Goal: Task Accomplishment & Management: Complete application form

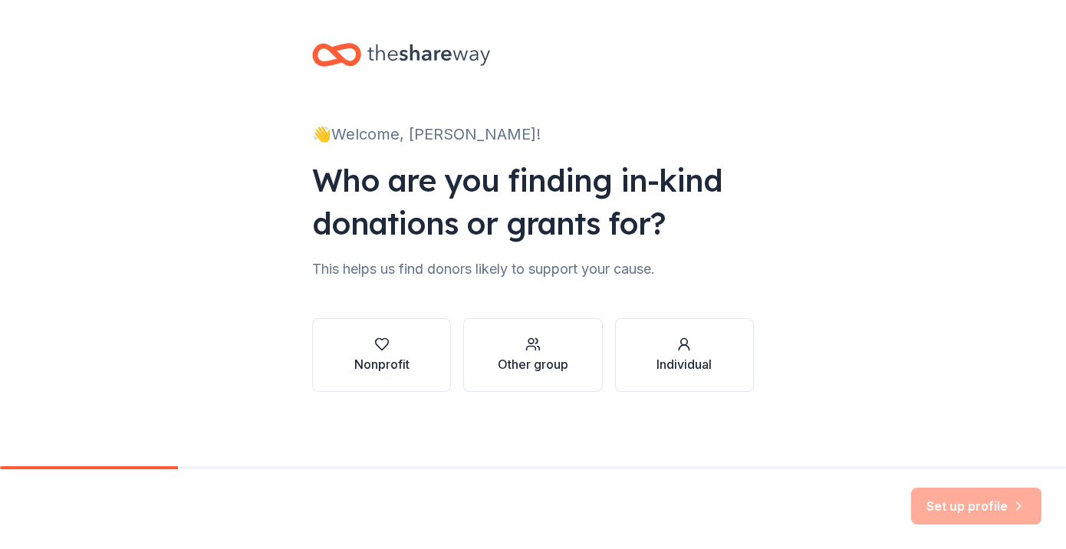
click at [591, 103] on div "👋 Welcome, [PERSON_NAME]! Who are you finding in-kind donations or grants for? …" at bounding box center [533, 233] width 491 height 466
click at [380, 350] on icon "button" at bounding box center [381, 344] width 15 height 15
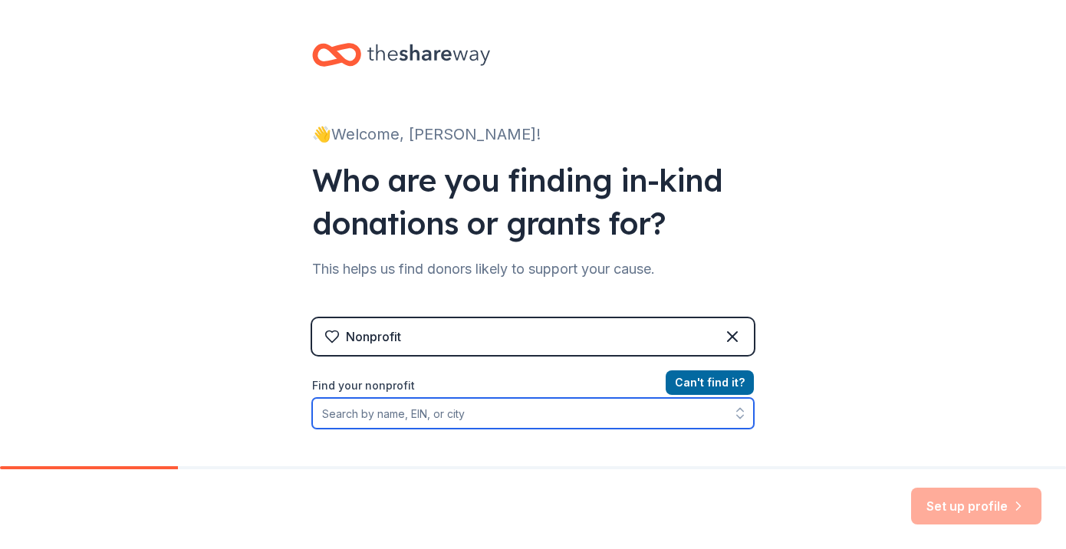
click at [458, 413] on input "Find your nonprofit" at bounding box center [533, 413] width 442 height 31
type input "amplified change"
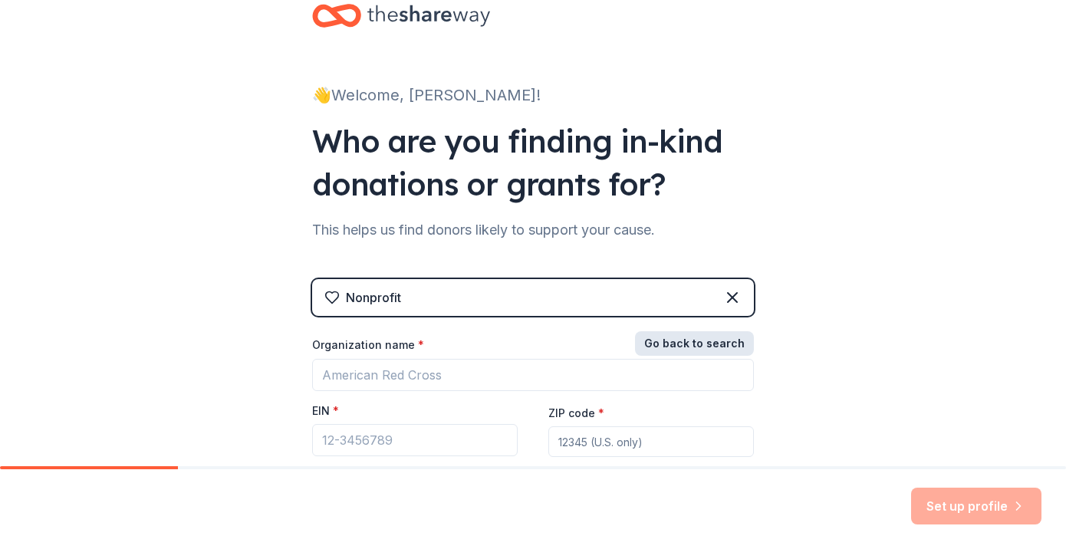
click at [710, 349] on button "Go back to search" at bounding box center [694, 343] width 119 height 25
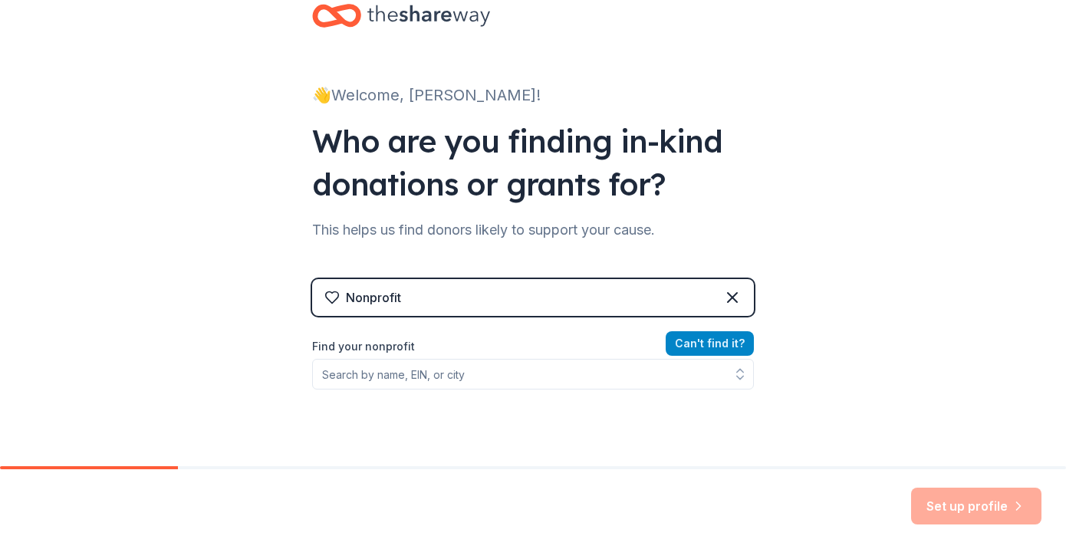
click at [706, 344] on button "Can ' t find it?" at bounding box center [710, 343] width 88 height 25
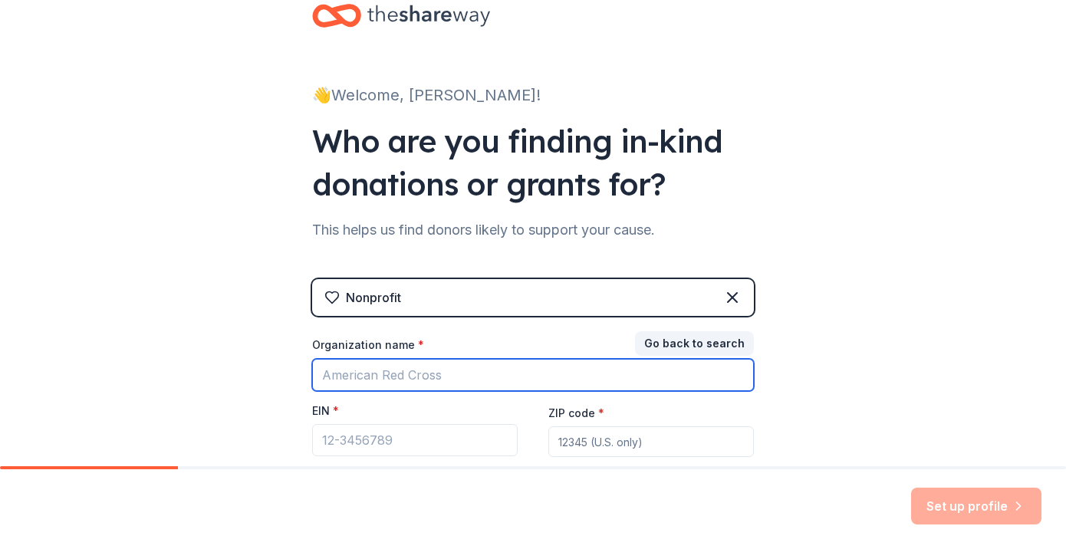
click at [422, 375] on input "Organization name *" at bounding box center [533, 375] width 442 height 32
type input "amplified change"
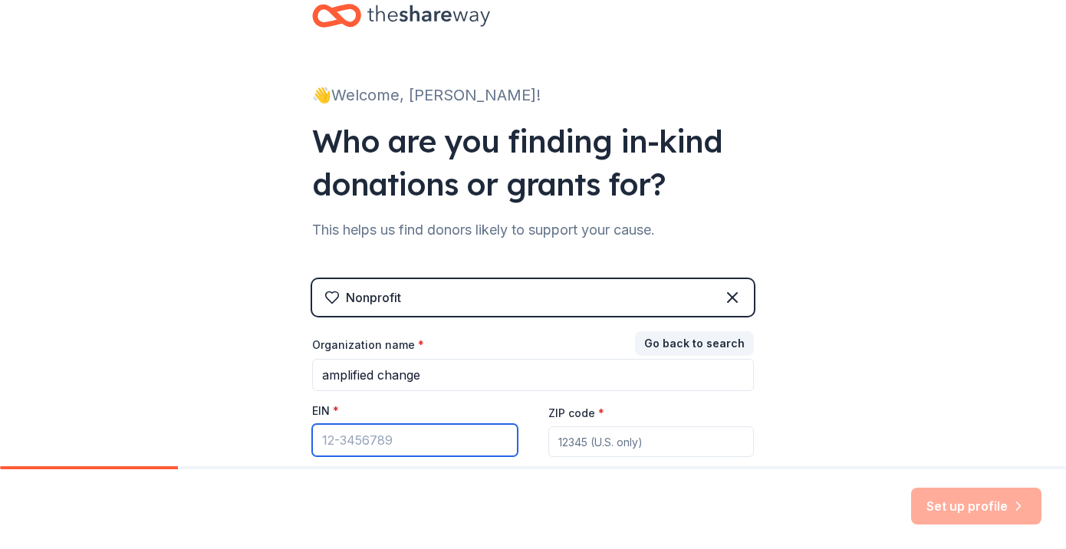
click at [432, 440] on input "EIN *" at bounding box center [415, 440] width 206 height 32
paste input "[US_EMPLOYER_IDENTIFICATION_NUMBER]"
type input "[US_EMPLOYER_IDENTIFICATION_NUMBER]"
click at [647, 447] on input "ZIP code *" at bounding box center [651, 441] width 206 height 31
type input "21705"
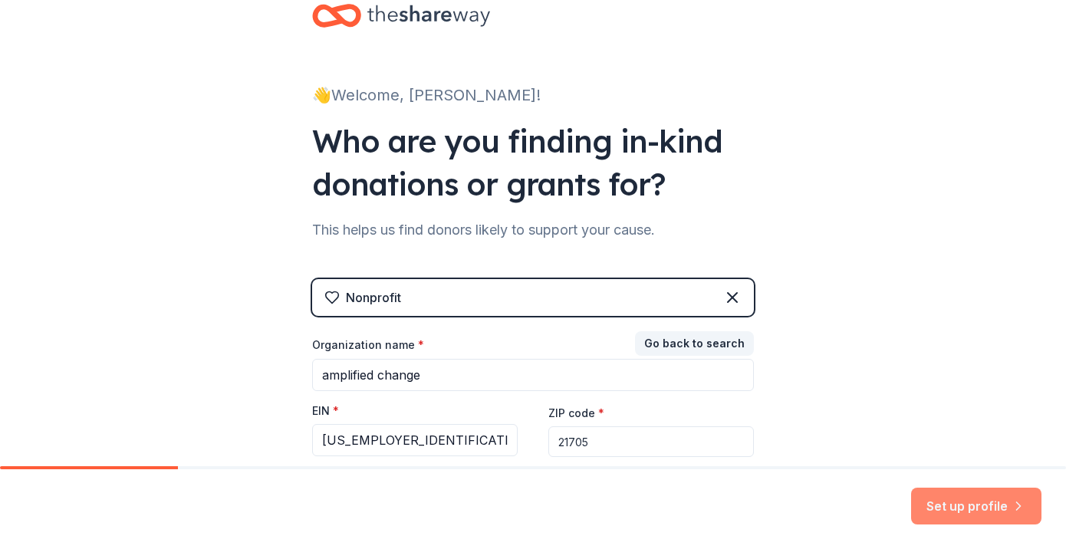
click at [959, 510] on button "Set up profile" at bounding box center [976, 506] width 130 height 37
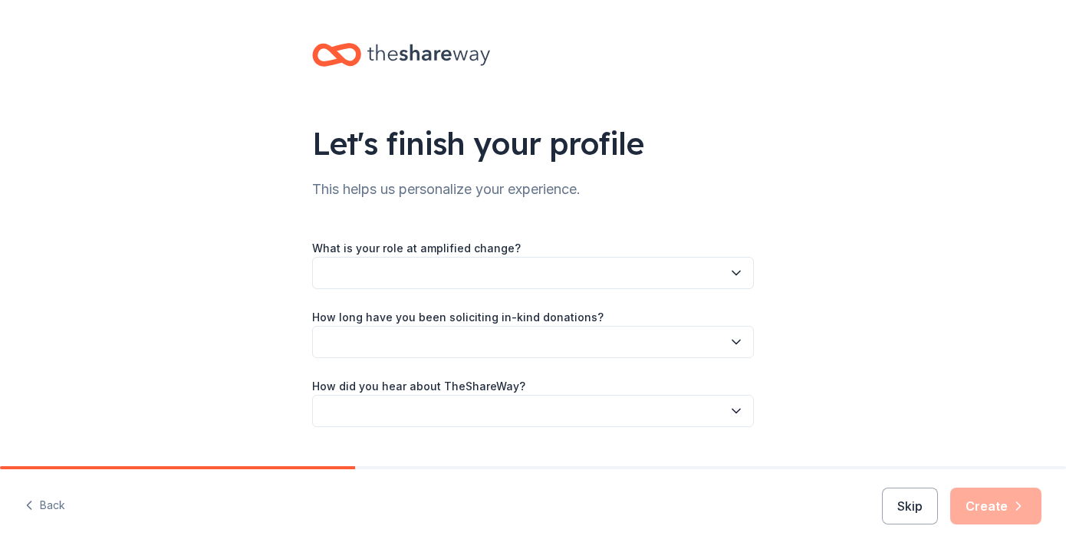
click at [730, 276] on icon "button" at bounding box center [736, 272] width 15 height 15
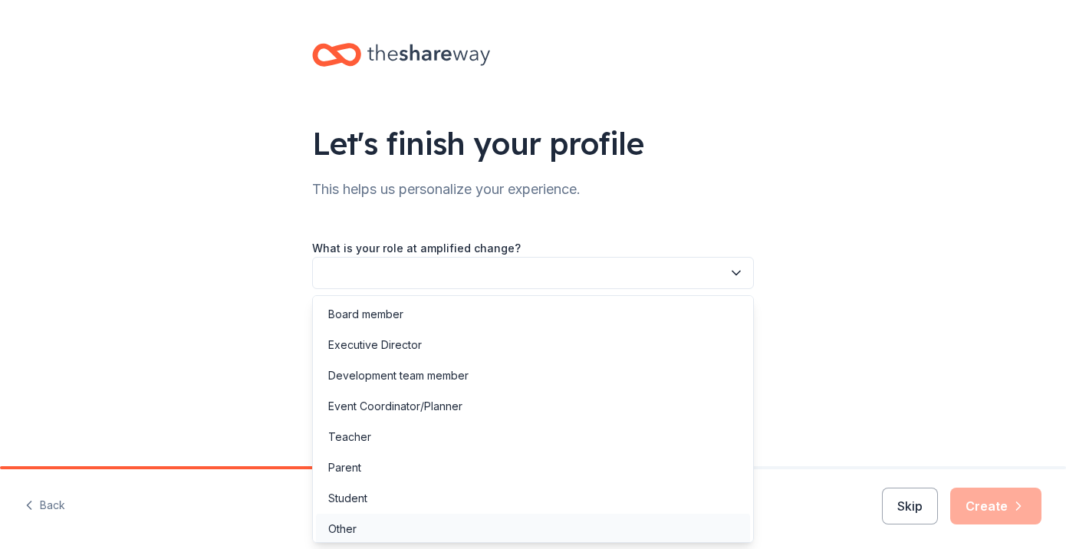
click at [386, 528] on div "Other" at bounding box center [533, 529] width 434 height 31
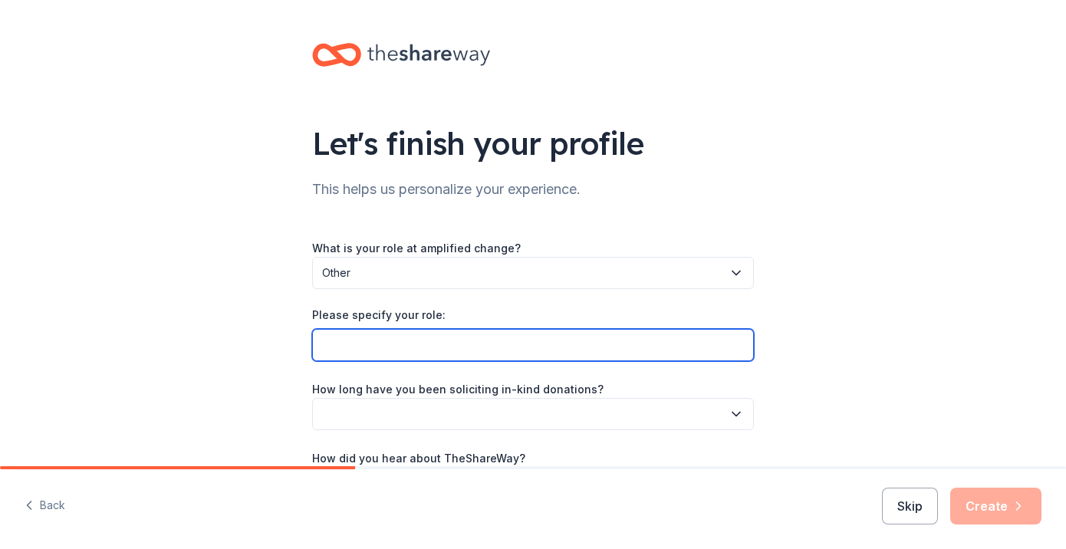
click at [502, 344] on input "Please specify your role:" at bounding box center [533, 345] width 442 height 32
type input "CoFounder and CDO"
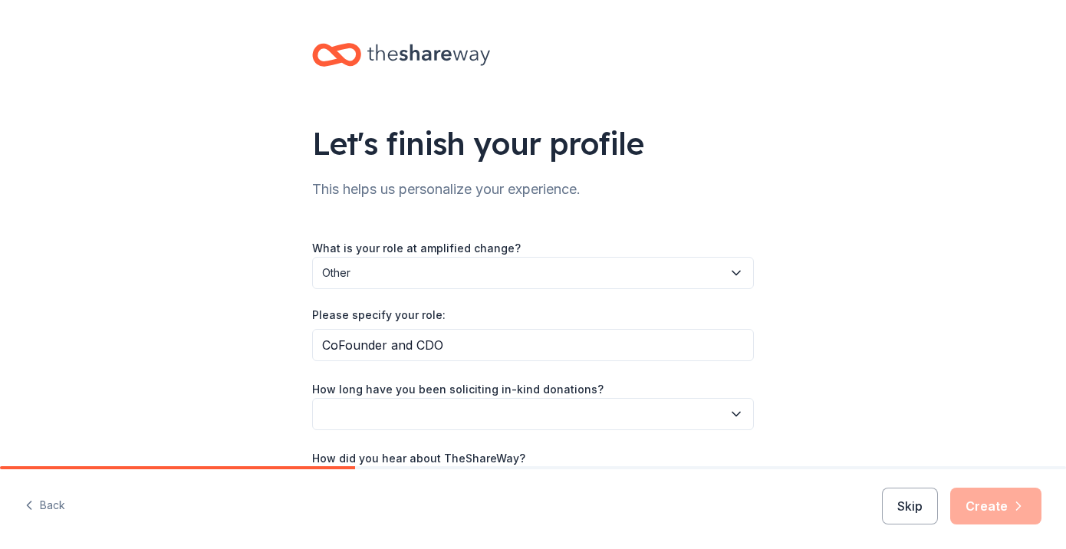
click at [507, 419] on button "button" at bounding box center [533, 414] width 442 height 32
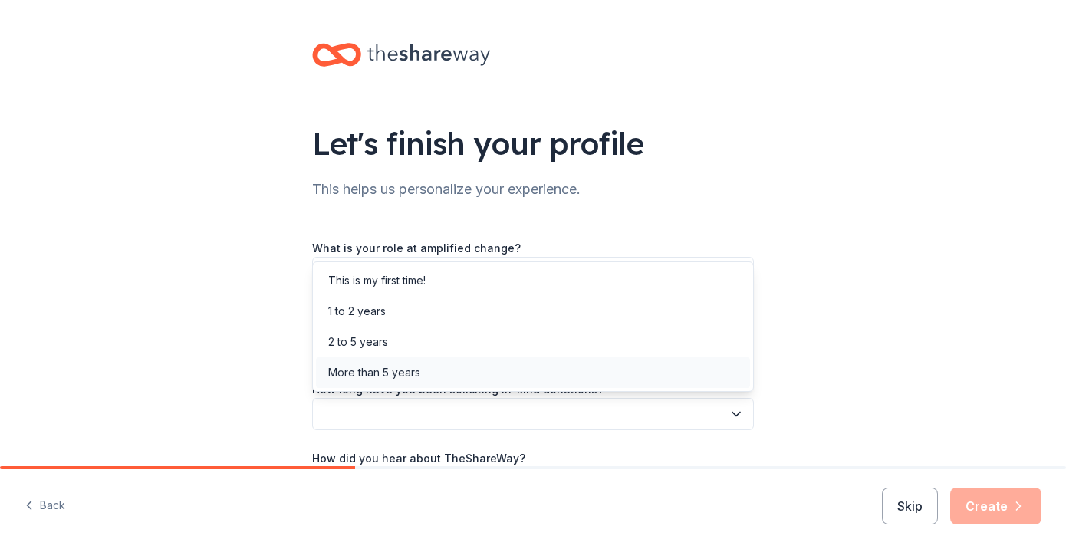
click at [498, 383] on div "More than 5 years" at bounding box center [533, 372] width 434 height 31
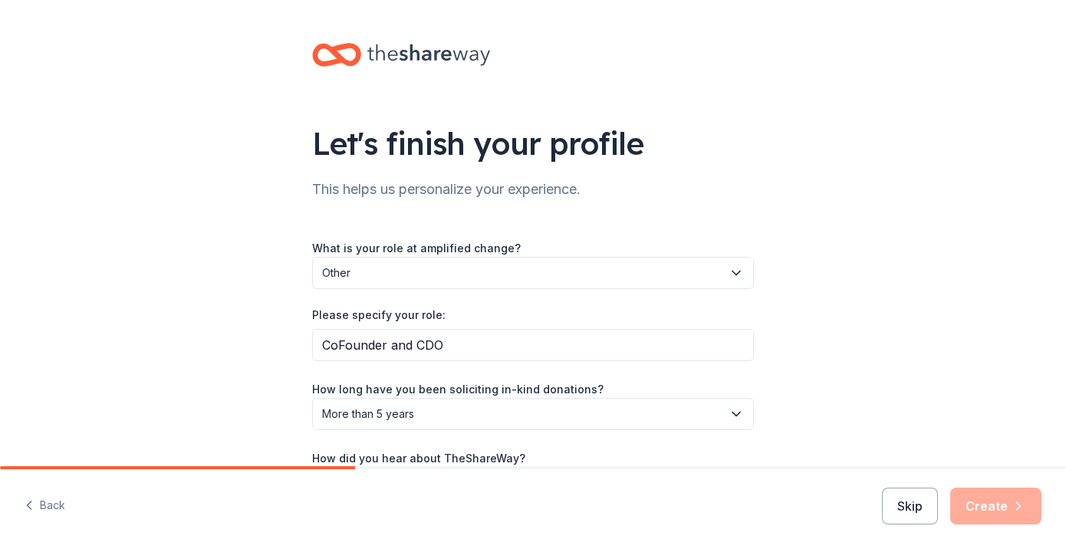
scroll to position [106, 0]
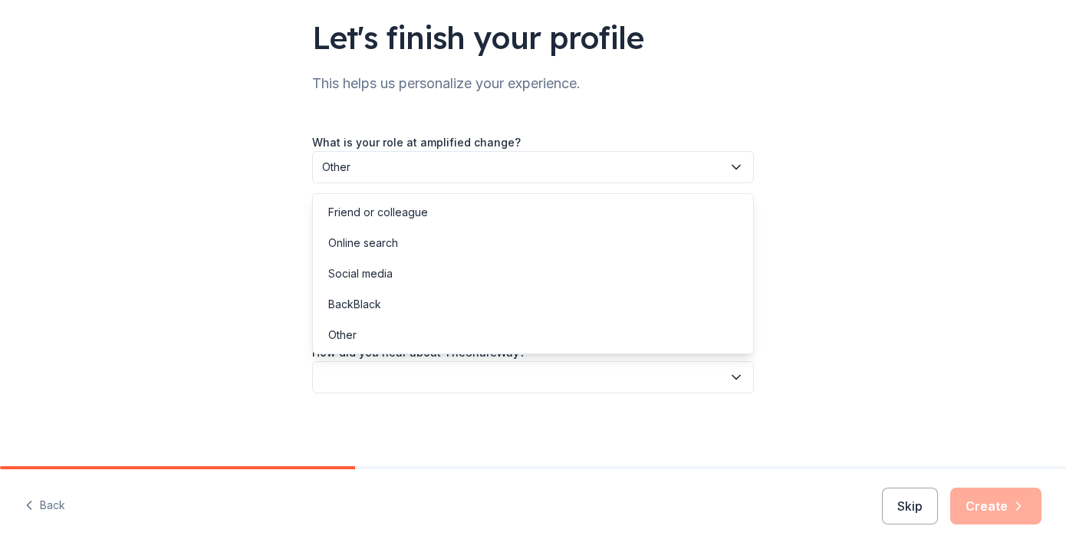
click at [502, 383] on button "button" at bounding box center [533, 377] width 442 height 32
click at [430, 212] on div "Friend or colleague" at bounding box center [533, 212] width 434 height 31
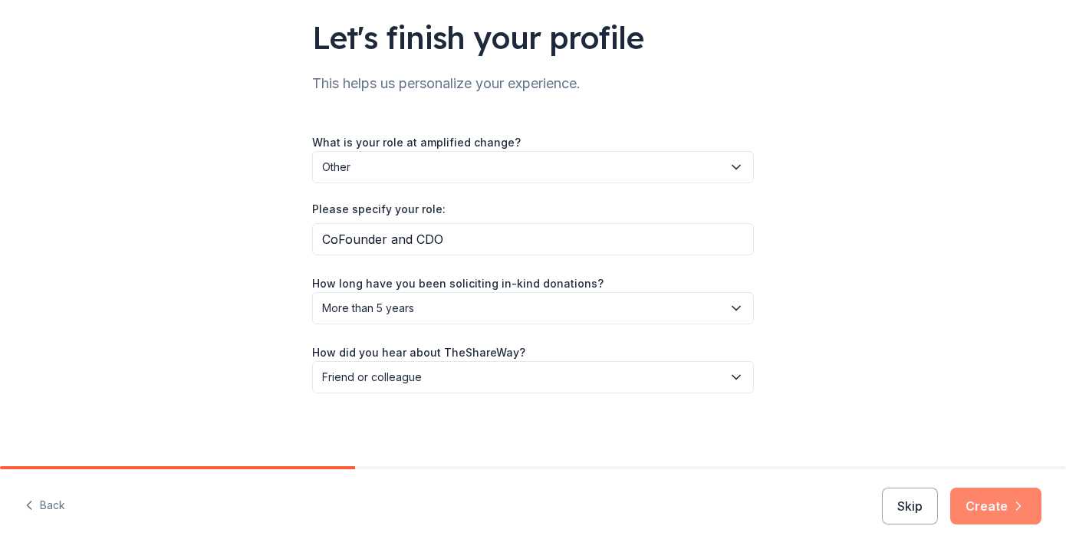
click at [1006, 496] on button "Create" at bounding box center [995, 506] width 91 height 37
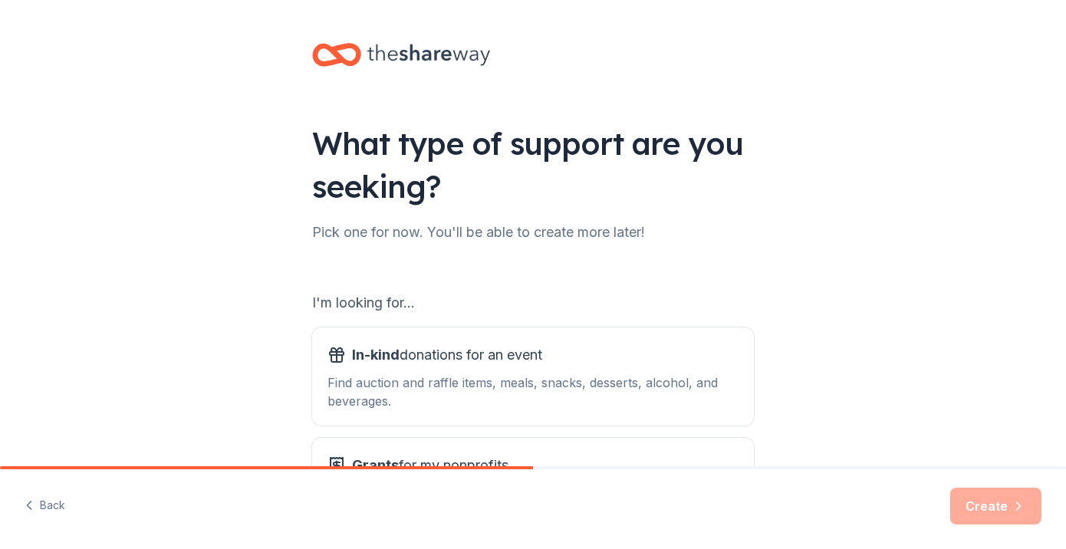
scroll to position [153, 0]
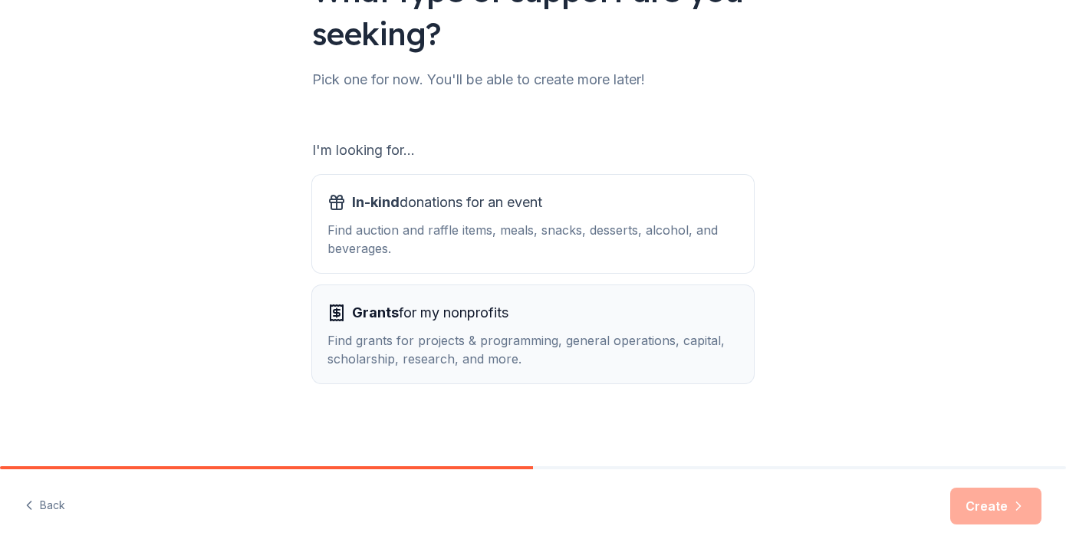
click at [551, 327] on div "Grants for my nonprofits Find grants for projects & programming, general operat…" at bounding box center [533, 335] width 411 height 68
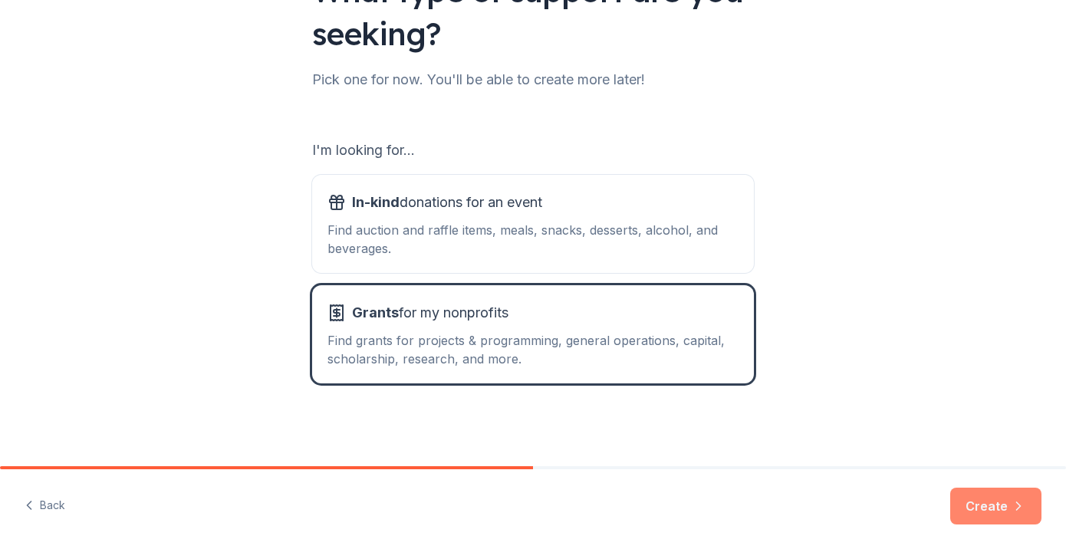
click at [999, 507] on button "Create" at bounding box center [995, 506] width 91 height 37
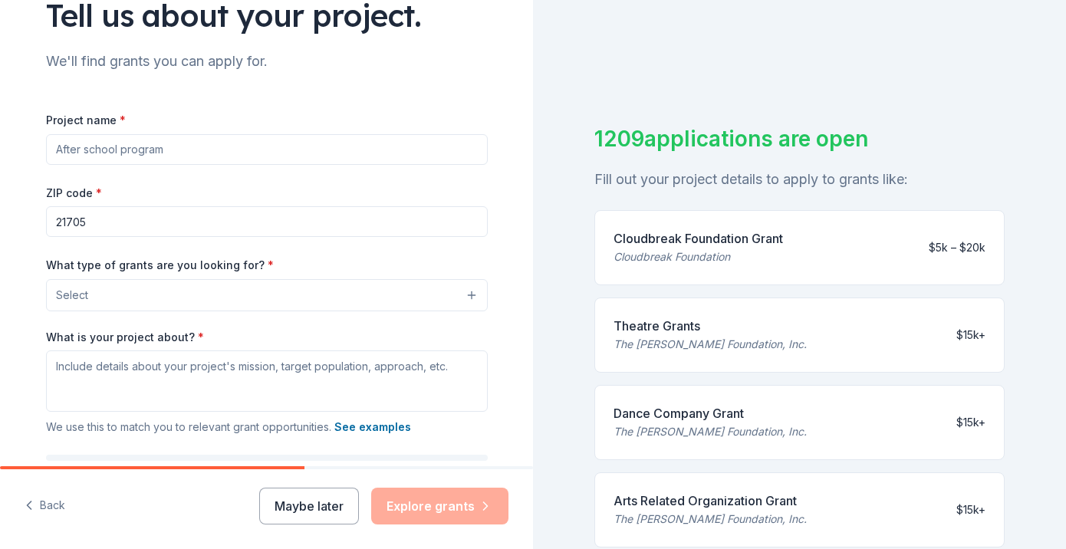
scroll to position [129, 0]
click at [280, 146] on input "Project name *" at bounding box center [267, 148] width 442 height 31
type input "Art School"
click at [262, 295] on button "Select" at bounding box center [267, 294] width 442 height 32
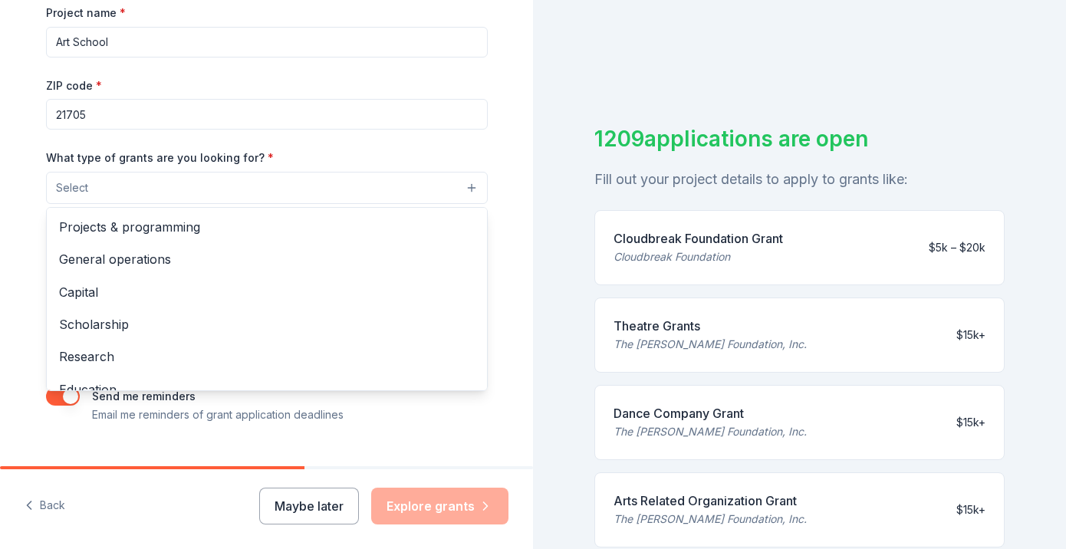
scroll to position [236, 0]
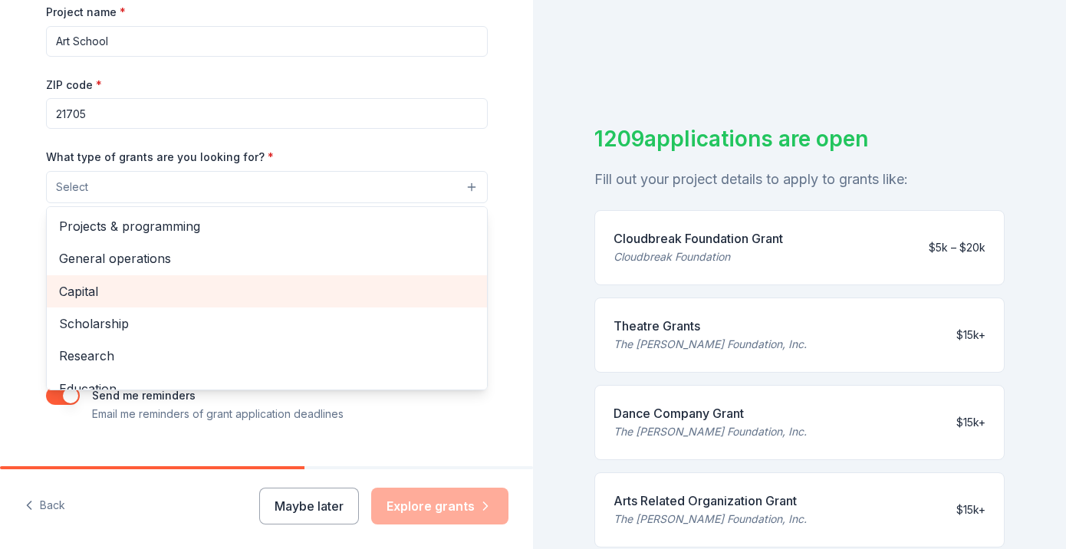
click at [263, 297] on span "Capital" at bounding box center [267, 292] width 416 height 20
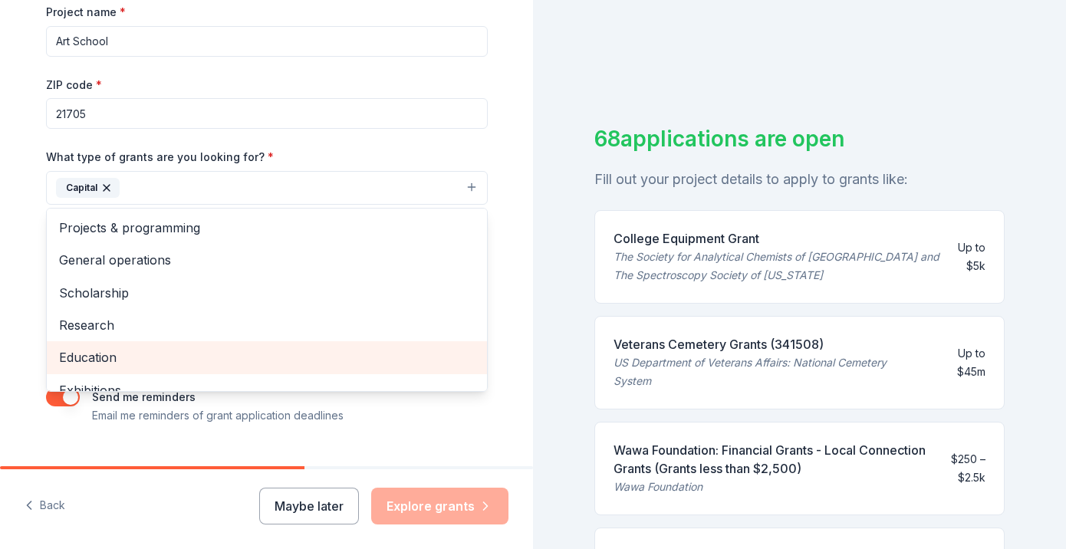
click at [255, 354] on span "Education" at bounding box center [267, 357] width 416 height 20
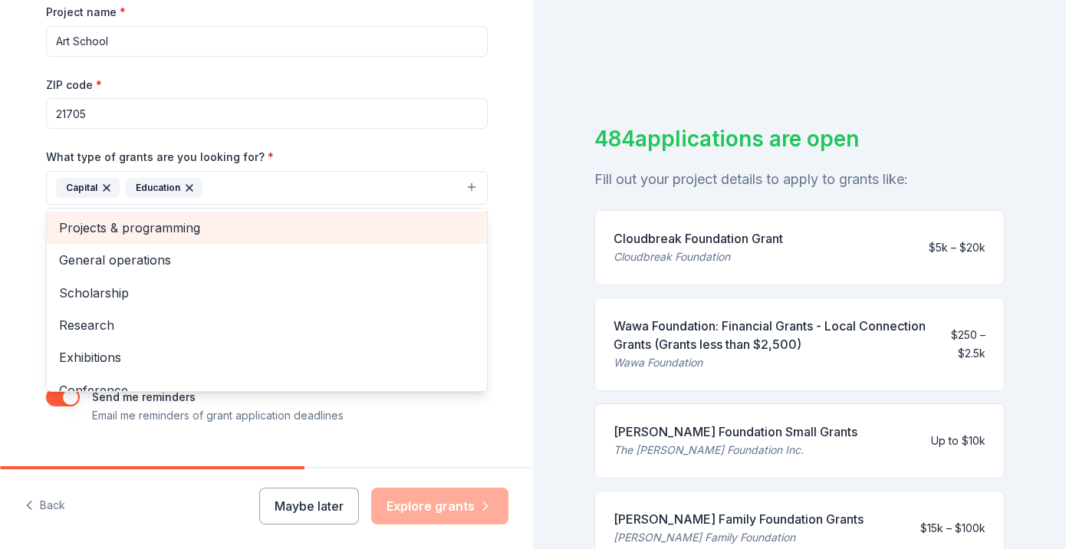
click at [268, 229] on span "Projects & programming" at bounding box center [267, 228] width 416 height 20
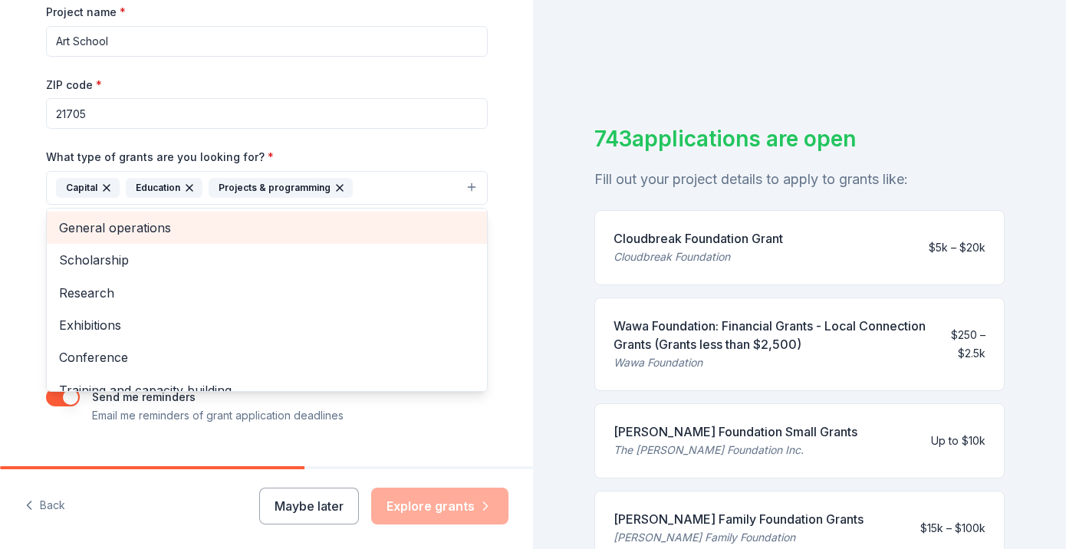
click at [269, 229] on span "General operations" at bounding box center [267, 228] width 416 height 20
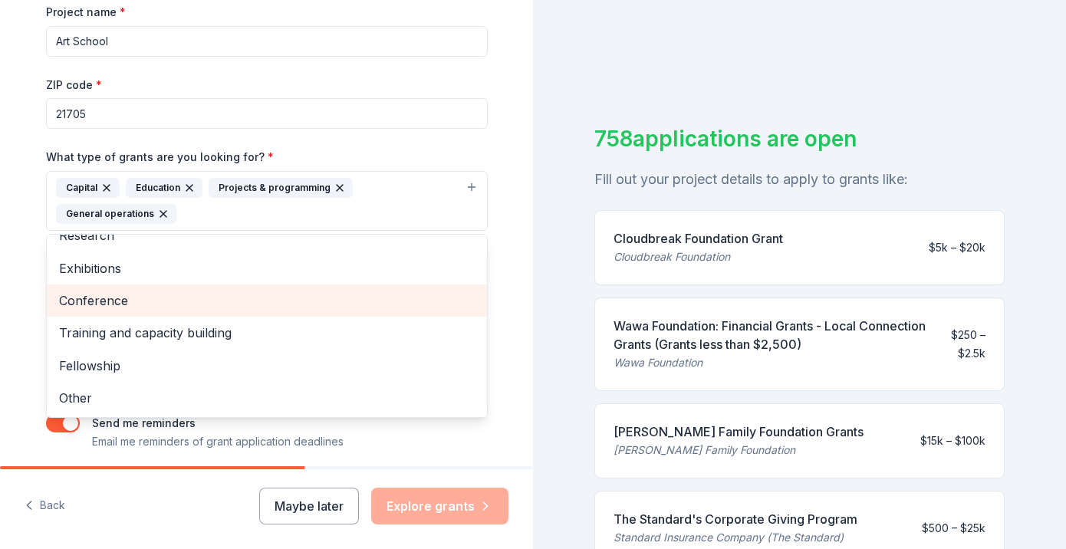
scroll to position [51, 0]
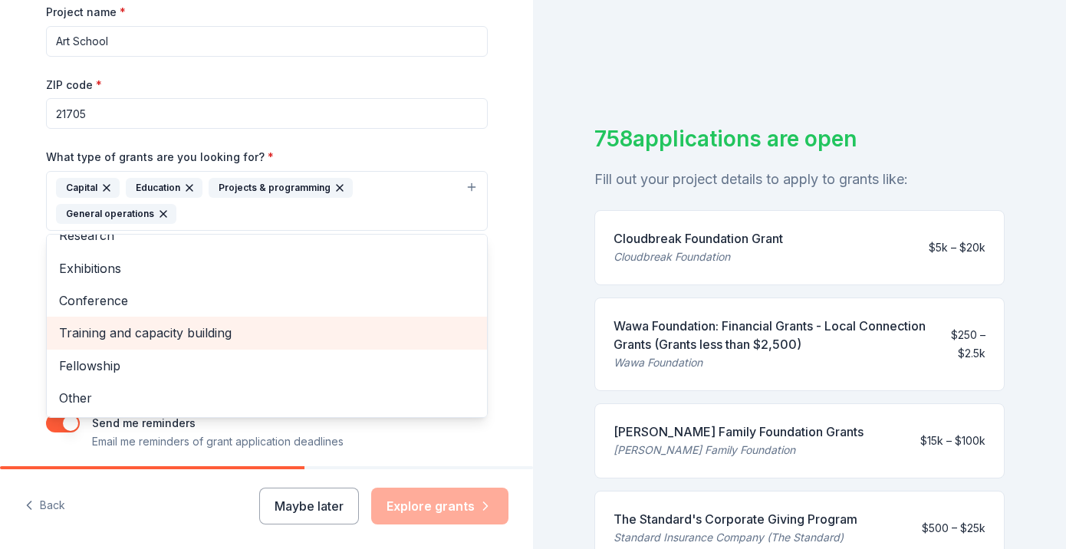
click at [249, 335] on span "Training and capacity building" at bounding box center [267, 333] width 416 height 20
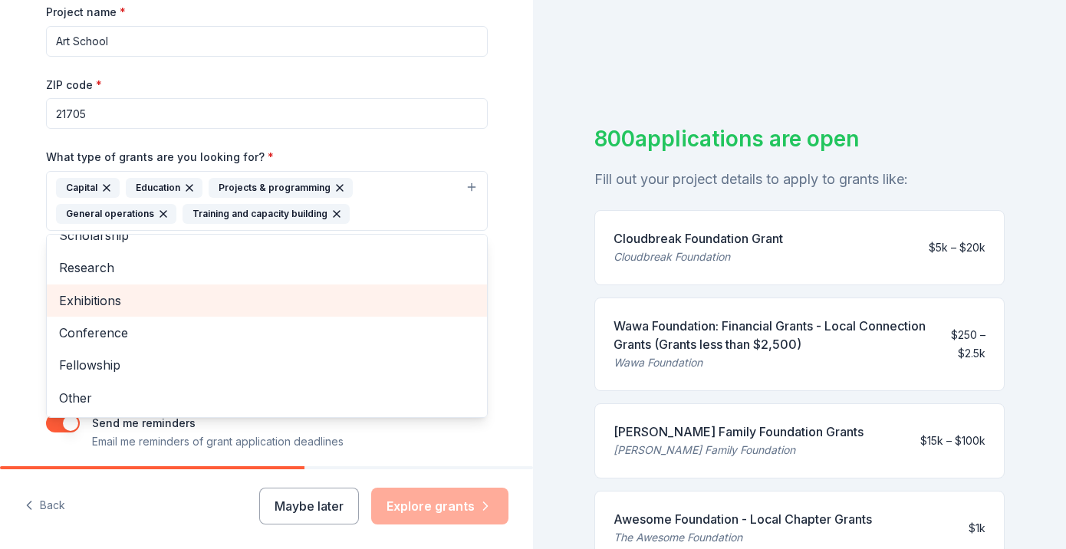
scroll to position [0, 0]
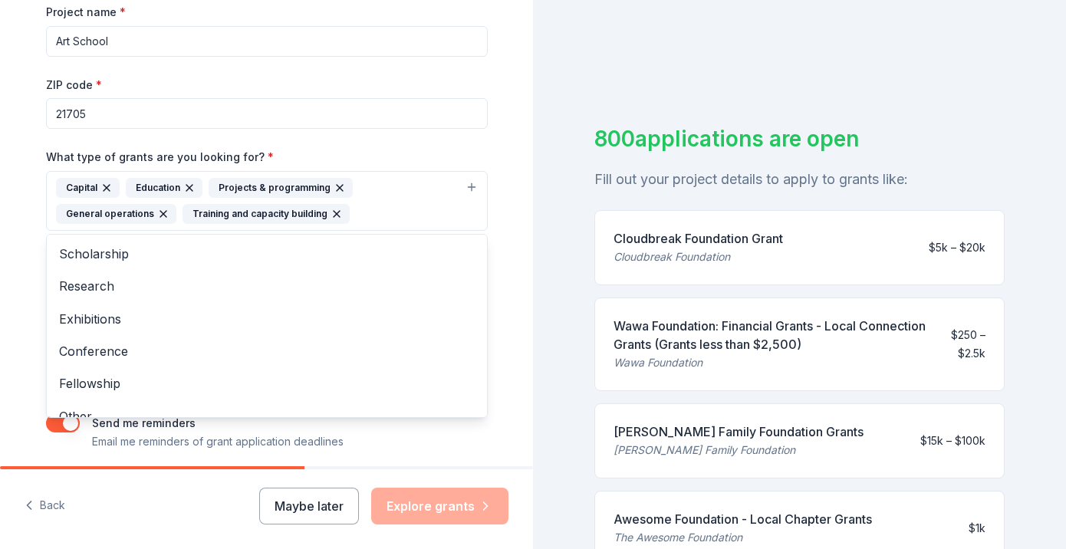
click at [444, 150] on div "What type of grants are you looking for? * Capital Education Projects & program…" at bounding box center [267, 189] width 442 height 84
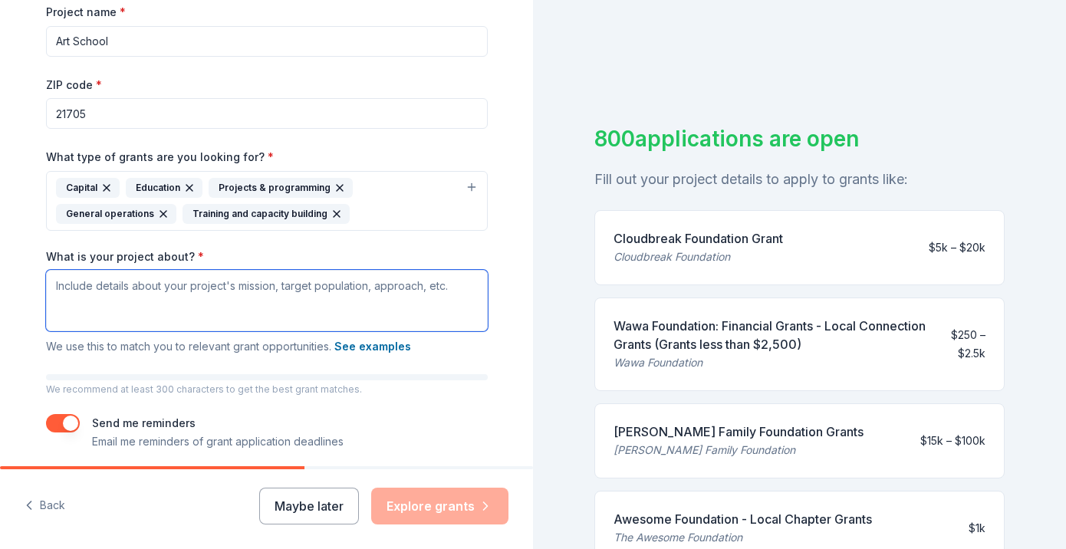
click at [55, 287] on textarea "What is your project about? *" at bounding box center [267, 300] width 442 height 61
paste textarea "Lore Ipsumdo: Si ametcon adipisci el sedd eius tempor inc utlab etdolorema aliq…"
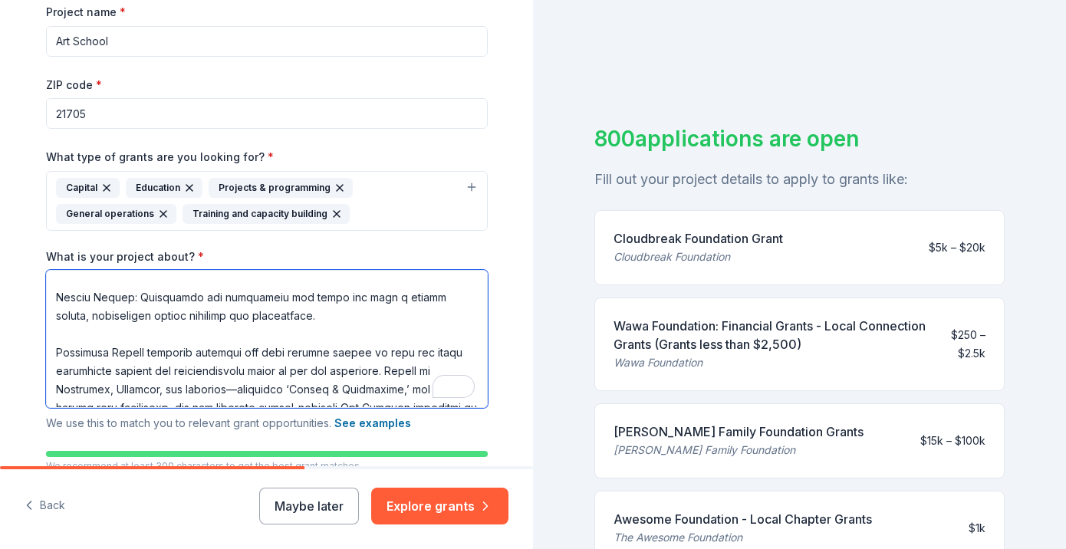
scroll to position [0, 0]
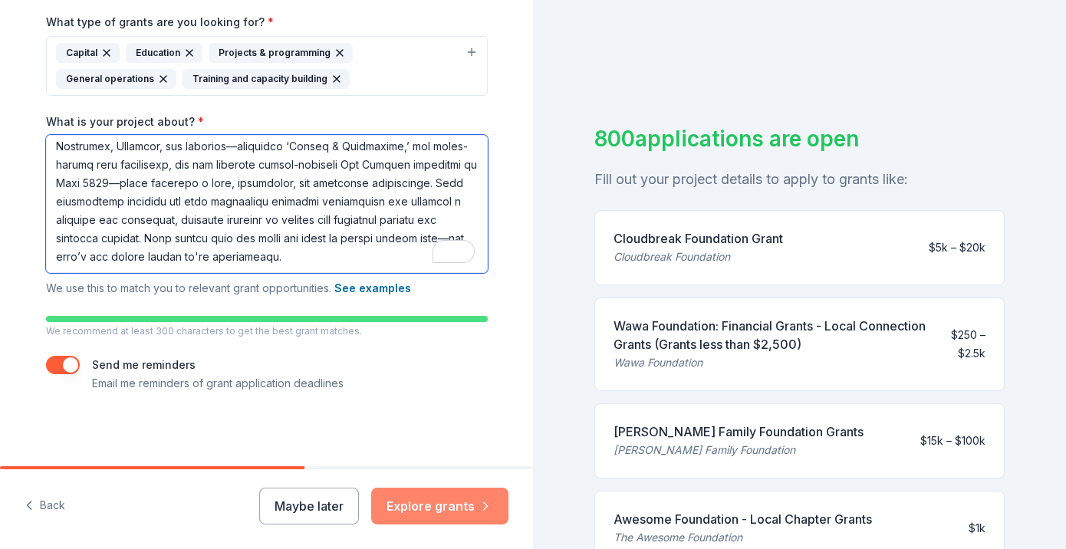
type textarea "Lore Ipsumdo: Si ametcon adipisci el sedd eius tempor inc utlab etdolorema aliq…"
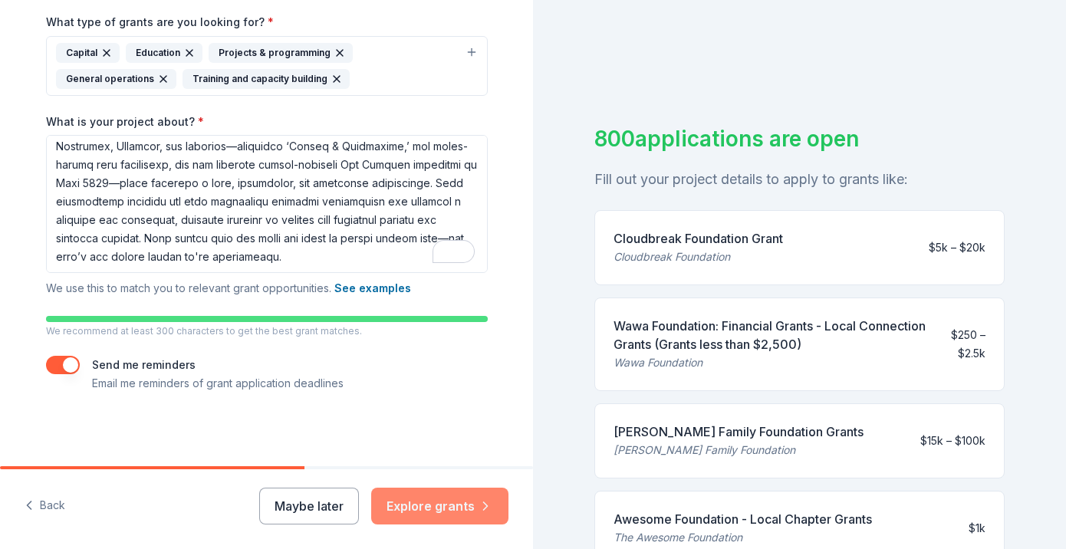
click at [443, 499] on button "Explore grants" at bounding box center [439, 506] width 137 height 37
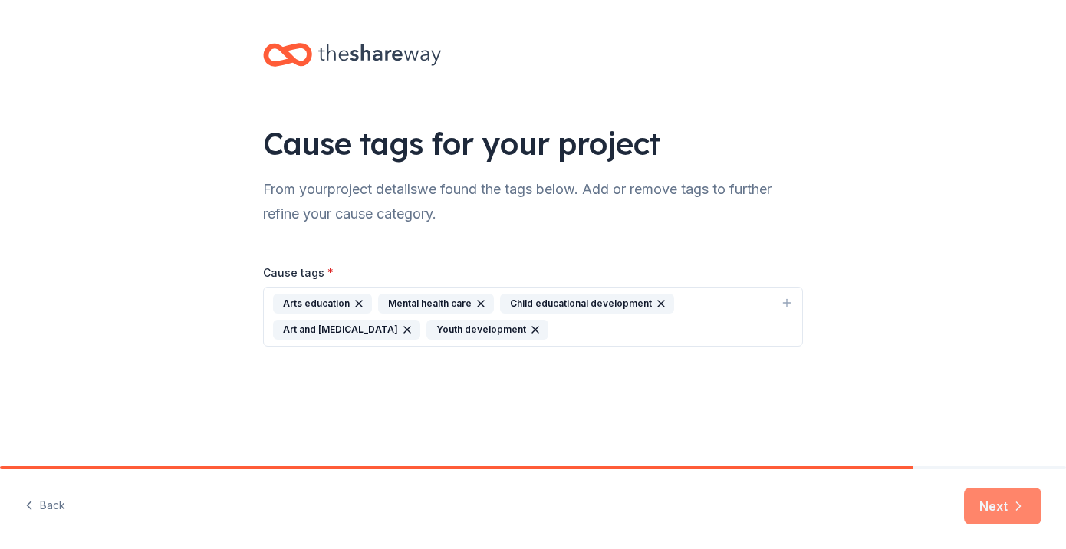
click at [998, 509] on button "Next" at bounding box center [1002, 506] width 77 height 37
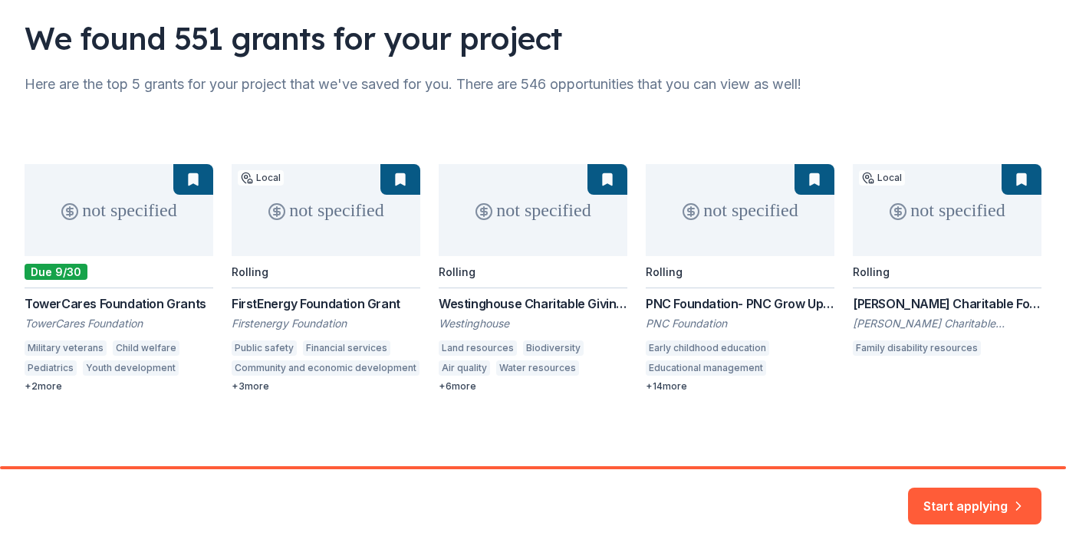
click at [105, 197] on div "not specified Due 9/30 TowerCares Foundation Grants TowerCares Foundation Milit…" at bounding box center [533, 278] width 1017 height 229
click at [95, 306] on div "not specified Due 9/30 TowerCares Foundation Grants TowerCares Foundation Milit…" at bounding box center [533, 278] width 1017 height 229
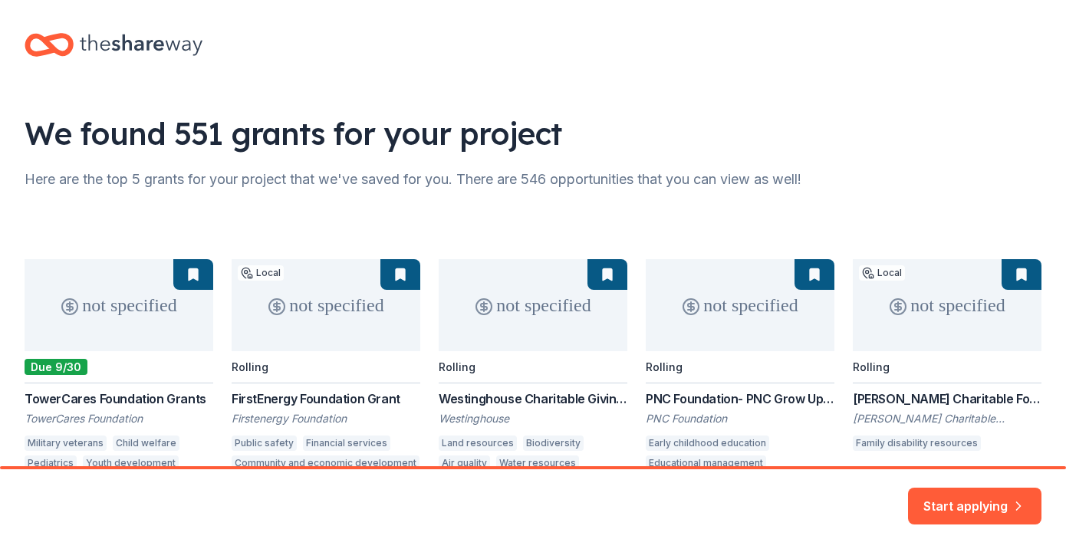
click at [197, 275] on div "not specified Due 9/30 TowerCares Foundation Grants TowerCares Foundation Milit…" at bounding box center [533, 373] width 1017 height 229
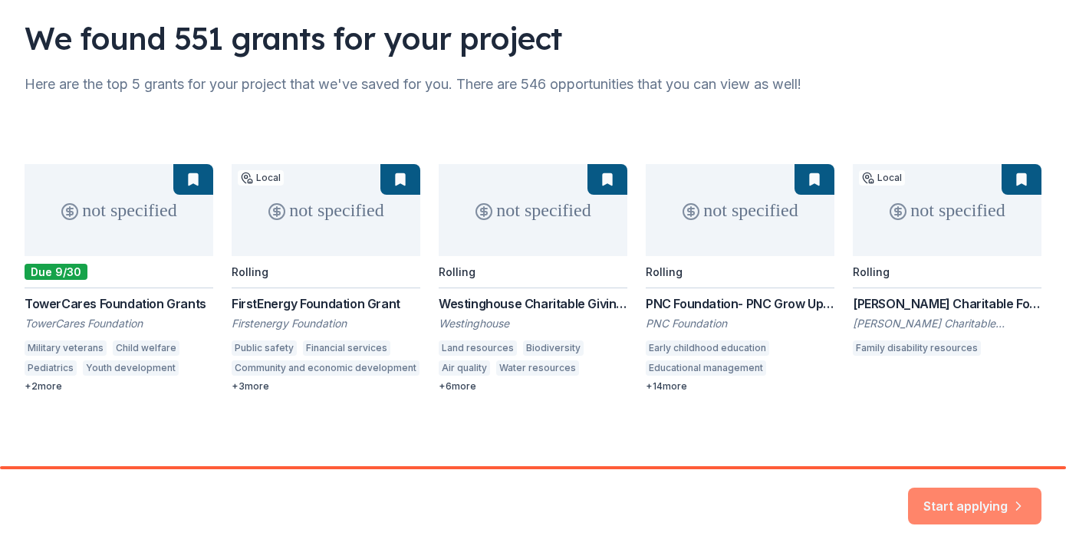
click at [976, 495] on button "Start applying" at bounding box center [974, 497] width 133 height 37
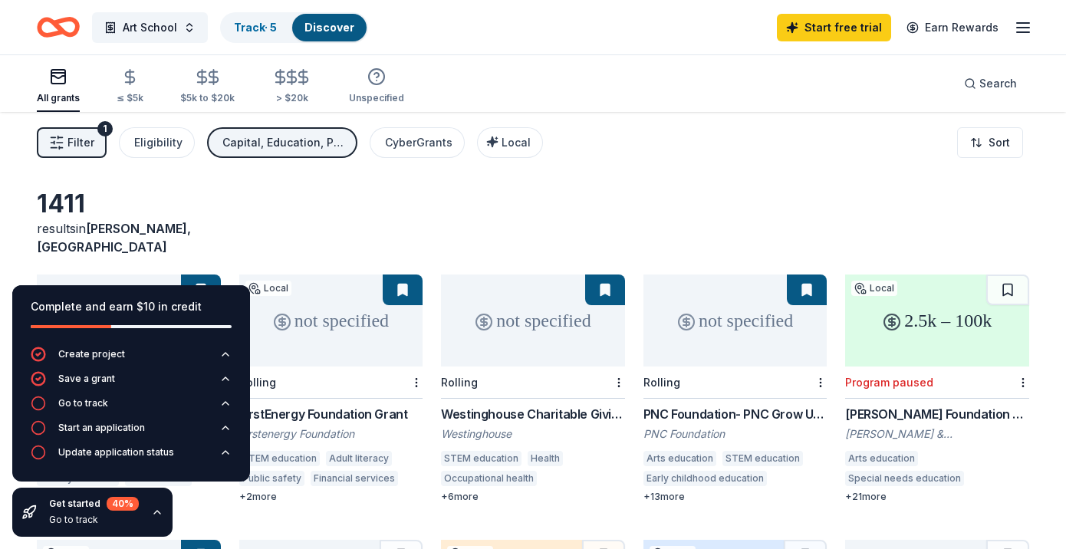
click at [778, 178] on div "1411 results in [GEOGRAPHIC_DATA], [GEOGRAPHIC_DATA] not specified Due 9/30 Tow…" at bounding box center [533, 501] width 1066 height 779
click at [230, 403] on icon "button" at bounding box center [225, 403] width 12 height 12
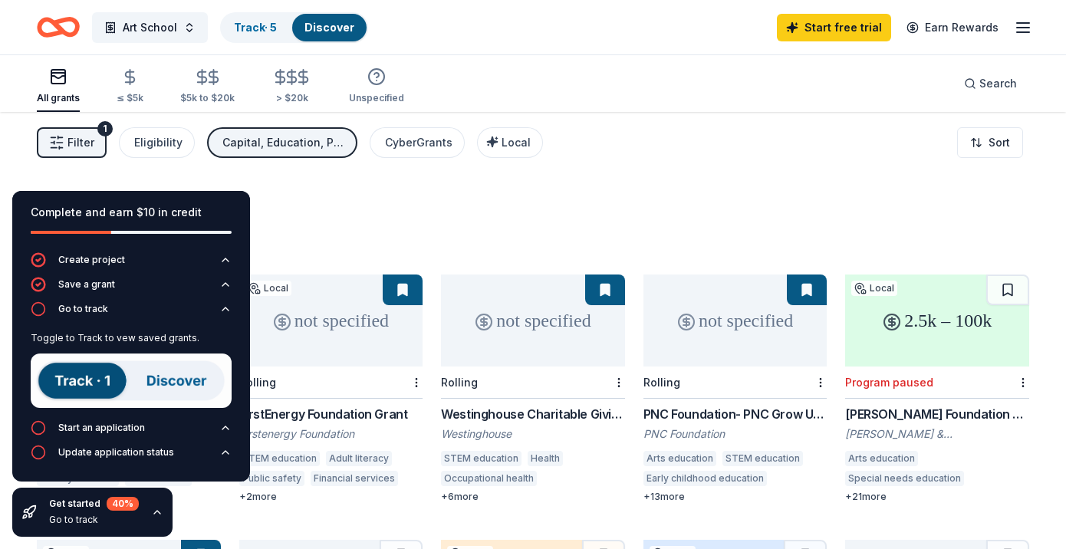
click at [84, 379] on img at bounding box center [131, 381] width 201 height 54
click at [515, 196] on div "1411 results in [GEOGRAPHIC_DATA], [GEOGRAPHIC_DATA]" at bounding box center [533, 223] width 993 height 68
click at [257, 34] on div "Track · 5" at bounding box center [256, 28] width 68 height 28
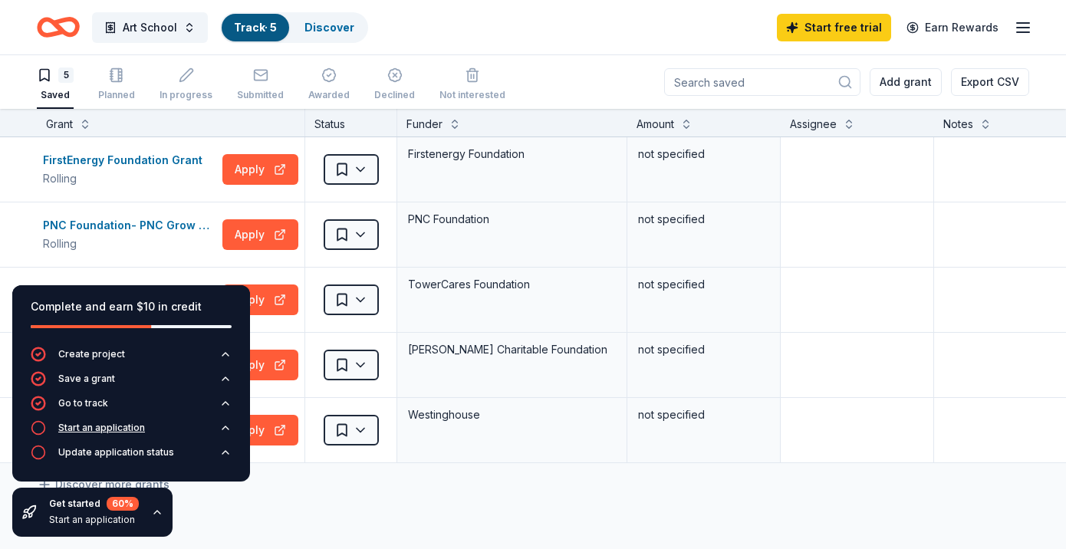
click at [130, 427] on div "Start an application" at bounding box center [101, 428] width 87 height 12
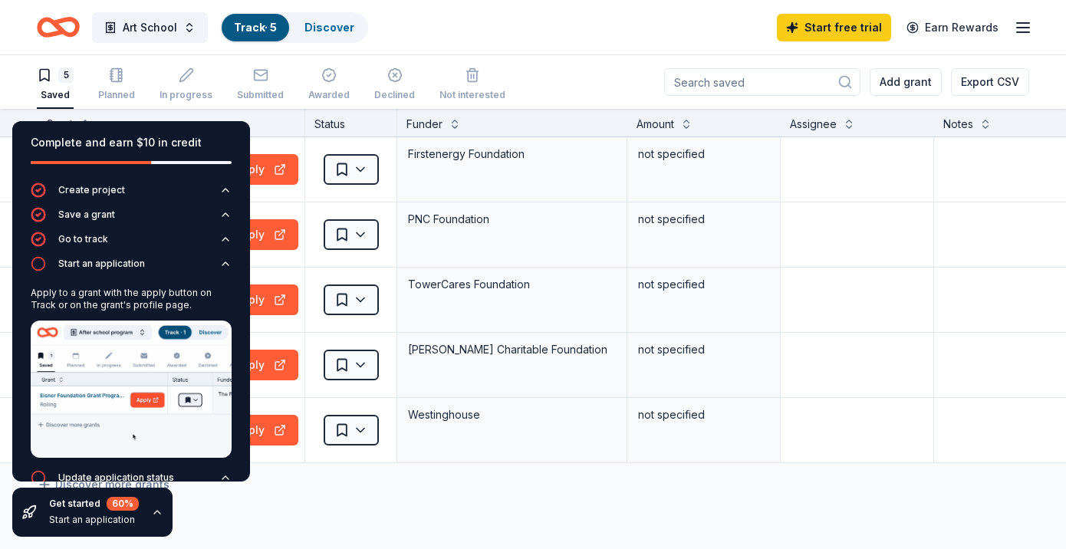
click at [290, 501] on div "Discover more grants" at bounding box center [600, 484] width 1201 height 43
click at [539, 44] on div "Art School Track · 5 Discover Start free trial Earn Rewards" at bounding box center [533, 27] width 993 height 36
click at [228, 264] on icon "button" at bounding box center [225, 264] width 12 height 12
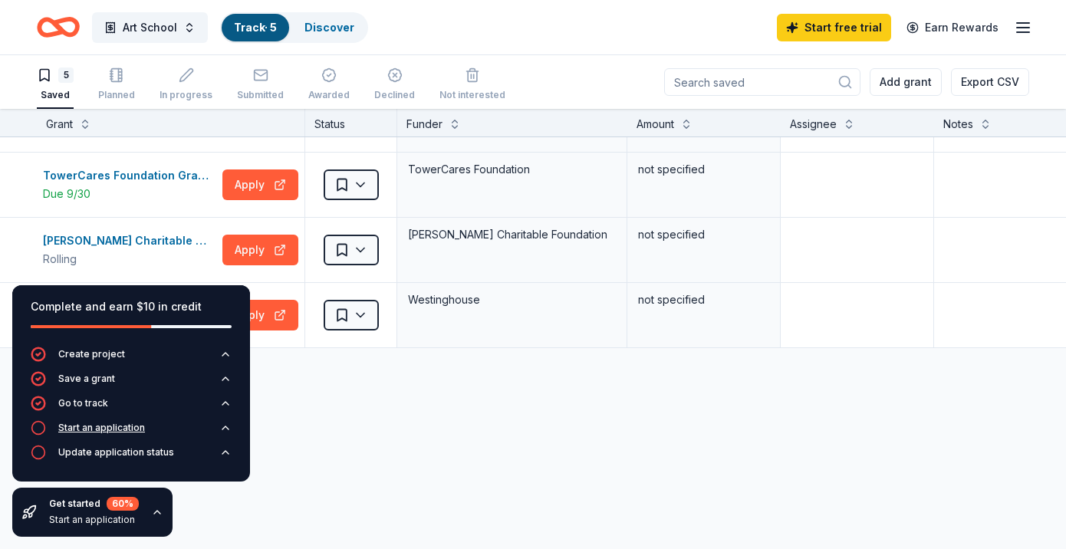
scroll to position [112, 0]
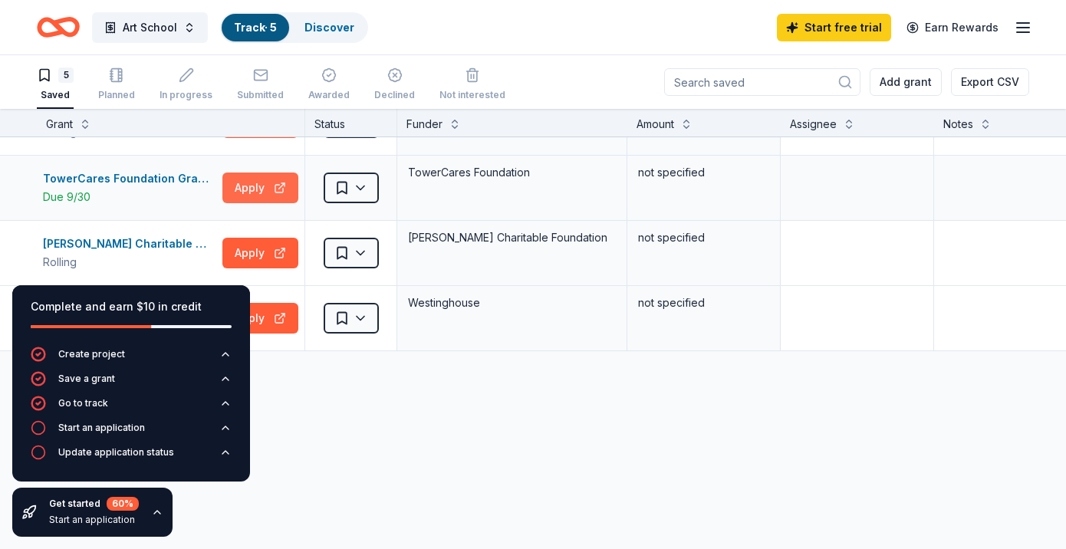
click at [269, 187] on button "Apply" at bounding box center [260, 188] width 76 height 31
